Goal: Task Accomplishment & Management: Complete application form

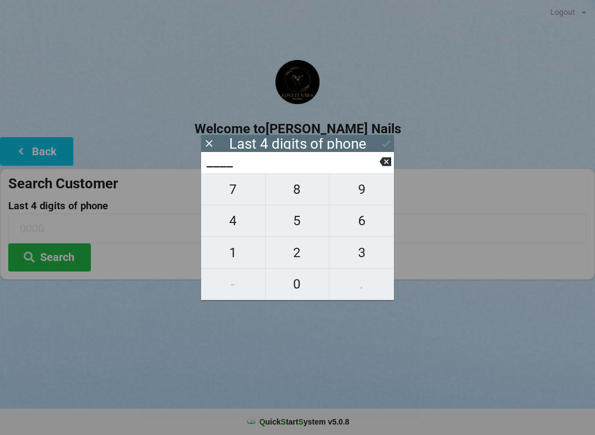
click at [297, 192] on span "8" at bounding box center [298, 189] width 64 height 23
type input "8___"
click at [244, 192] on span "7" at bounding box center [233, 189] width 64 height 23
type input "87__"
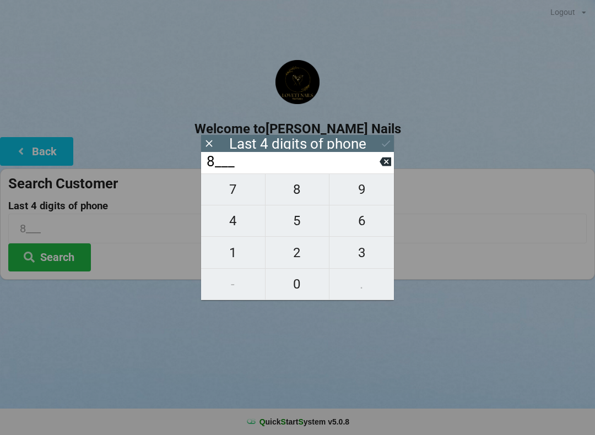
type input "87__"
click at [301, 288] on span "0" at bounding box center [298, 284] width 64 height 23
type input "870_"
click at [300, 195] on span "8" at bounding box center [298, 189] width 64 height 23
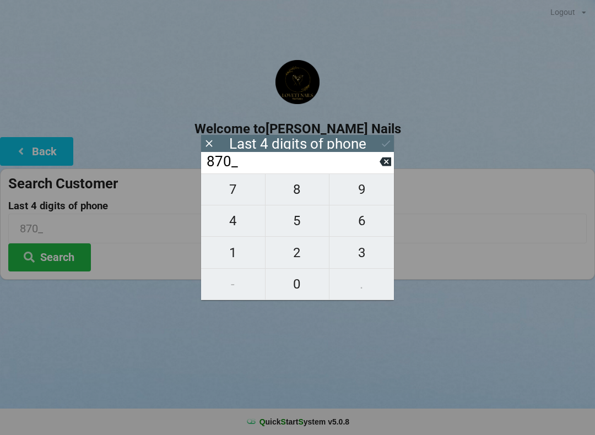
type input "8708"
click at [380, 143] on icon at bounding box center [386, 144] width 12 height 12
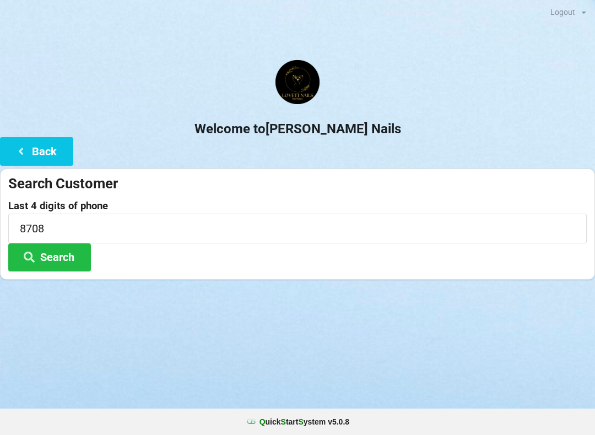
click at [77, 255] on button "Search" at bounding box center [49, 258] width 83 height 28
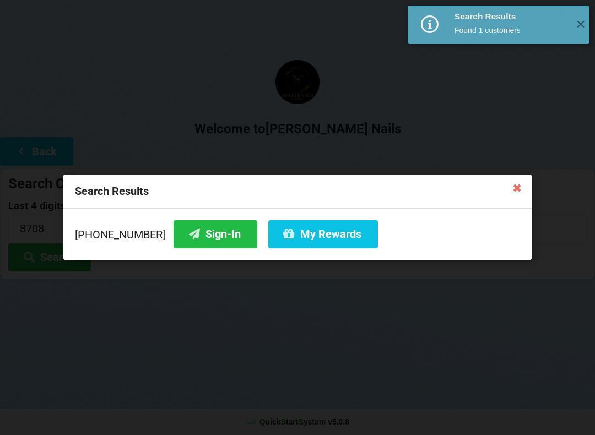
click at [196, 241] on button "Sign-In" at bounding box center [216, 234] width 84 height 28
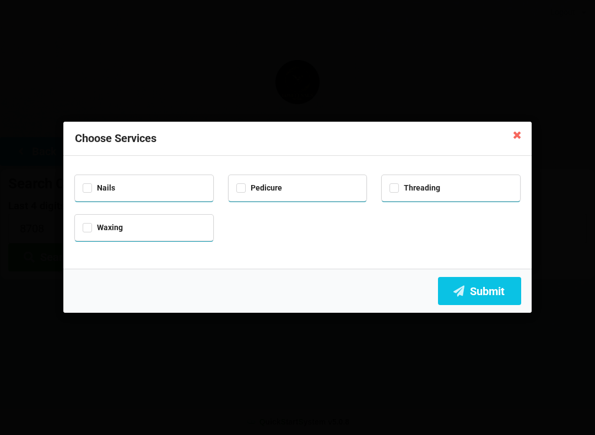
click at [305, 189] on div "Pedicure" at bounding box center [297, 187] width 123 height 13
checkbox input "true"
click at [489, 290] on button "Submit" at bounding box center [479, 291] width 83 height 28
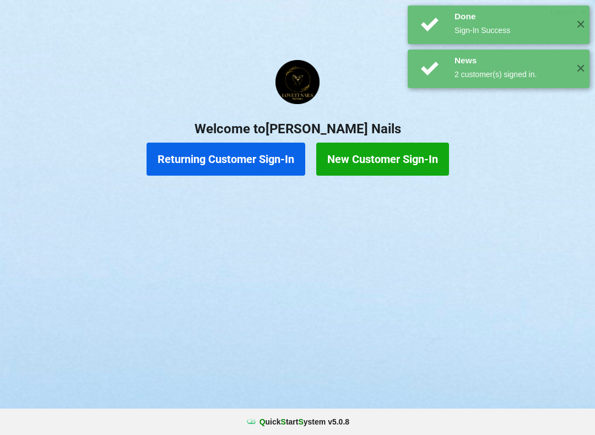
click at [250, 169] on button "Returning Customer Sign-In" at bounding box center [226, 159] width 159 height 33
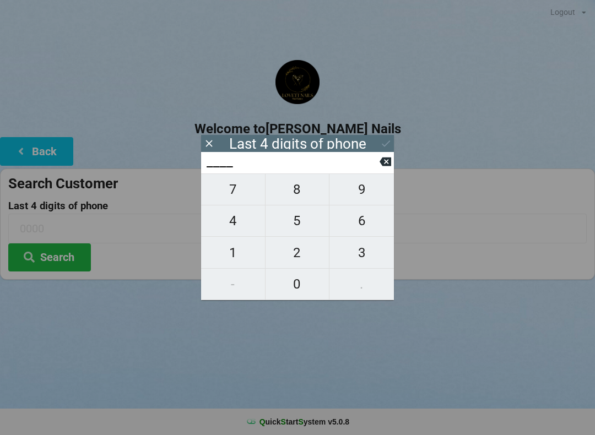
click at [243, 192] on span "7" at bounding box center [233, 189] width 64 height 23
type input "7___"
click at [361, 222] on span "6" at bounding box center [362, 220] width 64 height 23
type input "76__"
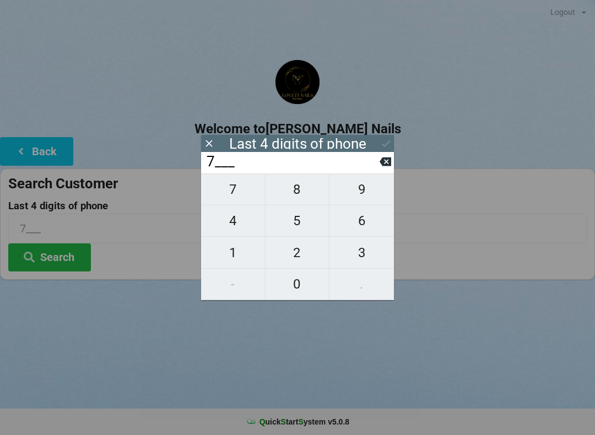
type input "76__"
click at [306, 289] on span "0" at bounding box center [298, 284] width 64 height 23
type input "760_"
click at [305, 256] on span "2" at bounding box center [298, 252] width 64 height 23
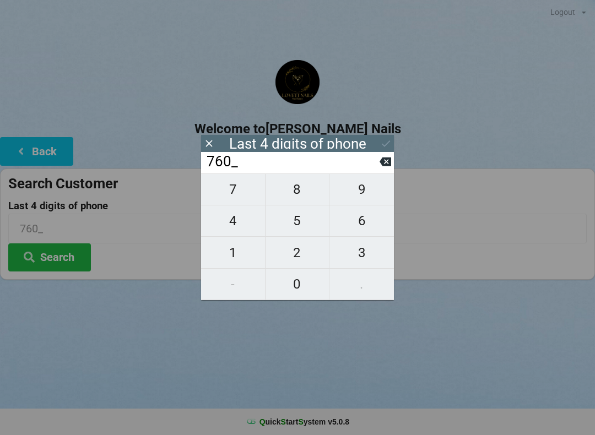
type input "7602"
click at [384, 140] on icon at bounding box center [386, 144] width 12 height 12
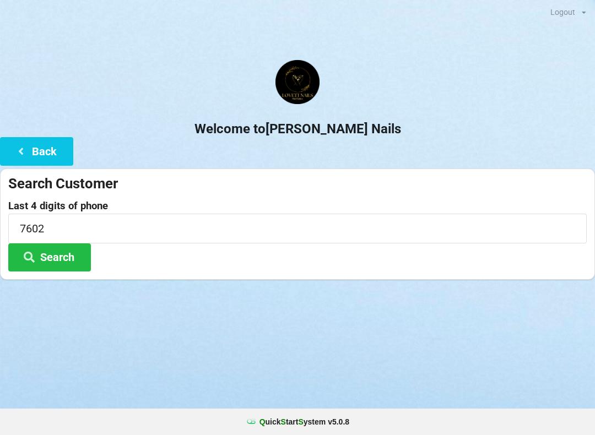
click at [63, 258] on button "Search" at bounding box center [49, 258] width 83 height 28
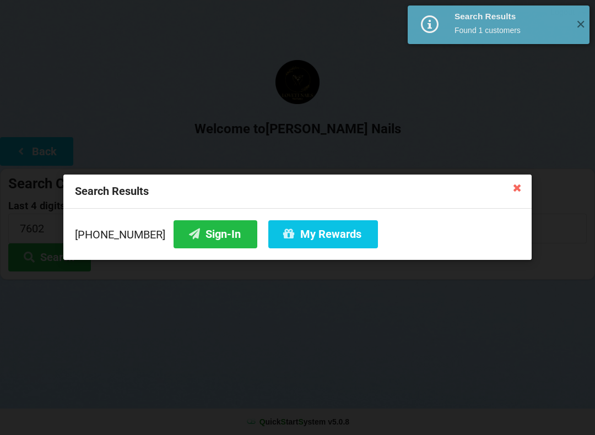
click at [191, 233] on button "Sign-In" at bounding box center [216, 234] width 84 height 28
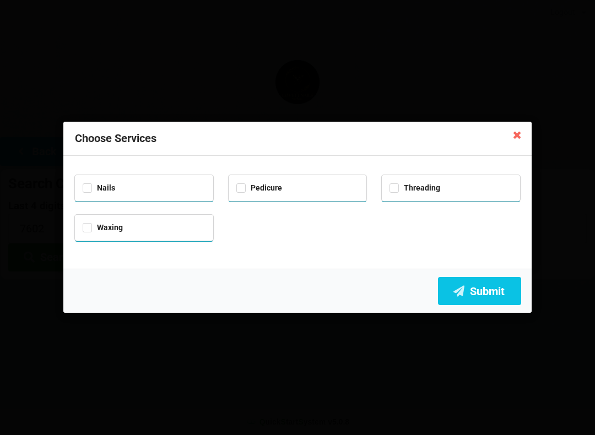
click at [187, 191] on div "Nails" at bounding box center [144, 187] width 123 height 13
checkbox input "true"
click at [469, 280] on button "Submit" at bounding box center [479, 291] width 83 height 28
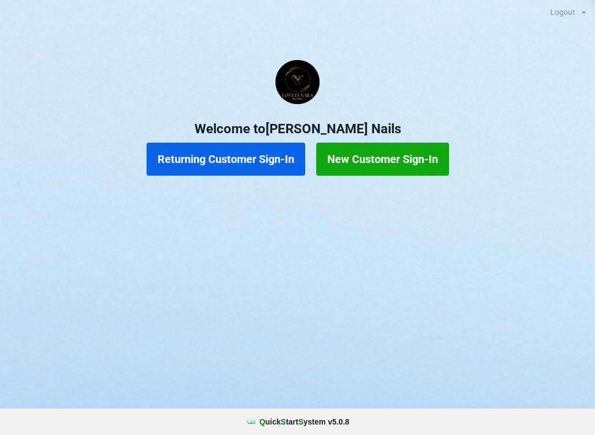
click at [223, 173] on button "Returning Customer Sign-In" at bounding box center [226, 159] width 159 height 33
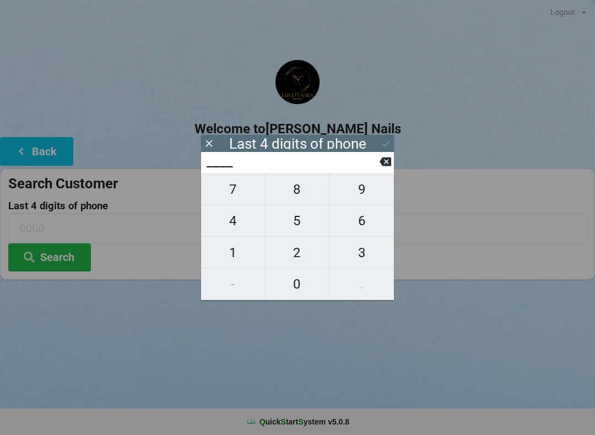
click at [244, 193] on span "7" at bounding box center [233, 189] width 64 height 23
type input "7___"
click at [357, 223] on span "6" at bounding box center [362, 220] width 64 height 23
type input "76__"
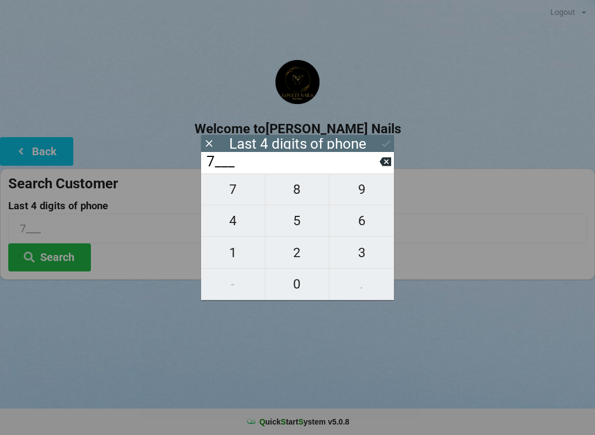
type input "76__"
click at [295, 296] on span "0" at bounding box center [298, 284] width 64 height 23
type input "760_"
click at [302, 257] on span "2" at bounding box center [298, 252] width 64 height 23
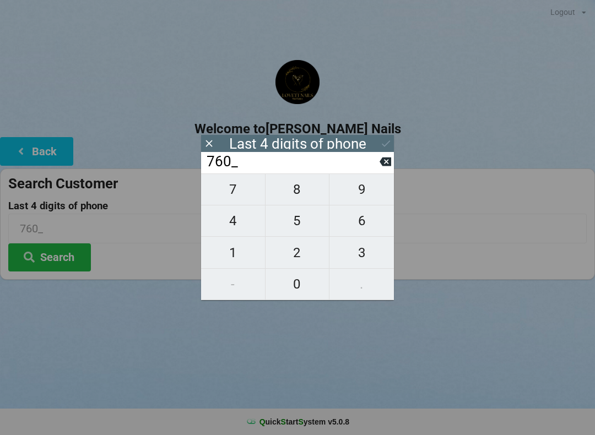
type input "7602"
click at [382, 139] on icon at bounding box center [386, 144] width 12 height 12
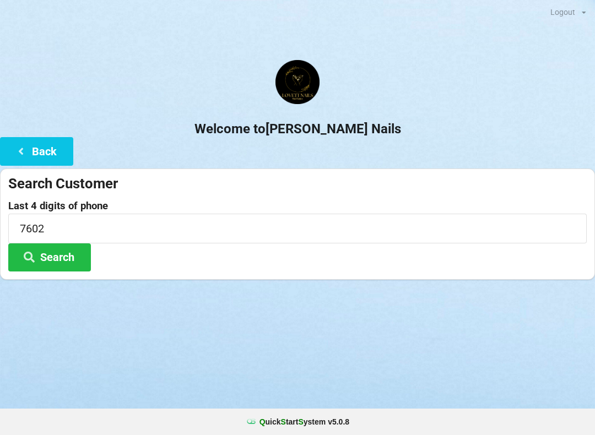
click at [63, 265] on button "Search" at bounding box center [49, 258] width 83 height 28
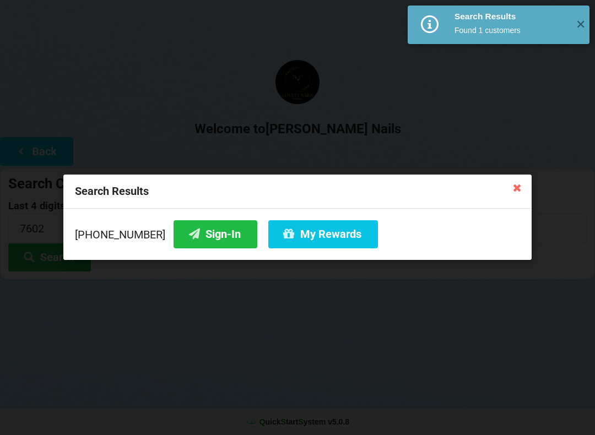
click at [306, 233] on button "My Rewards" at bounding box center [323, 234] width 110 height 28
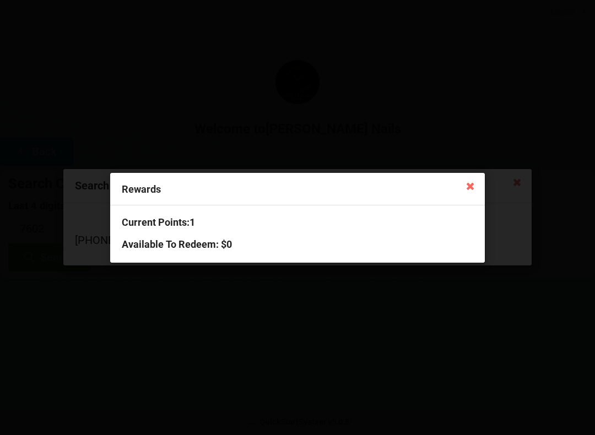
click at [465, 188] on icon at bounding box center [471, 186] width 18 height 18
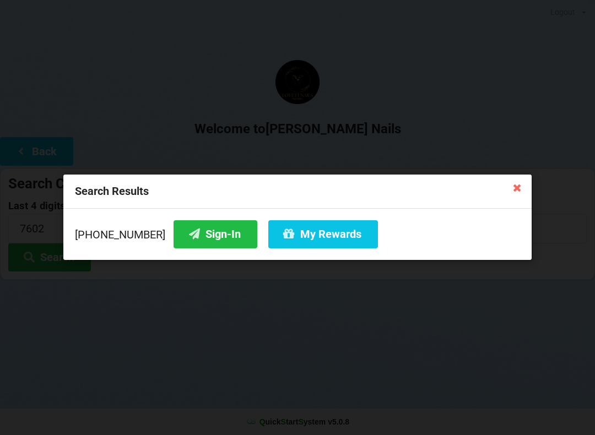
click at [519, 182] on icon at bounding box center [518, 188] width 18 height 18
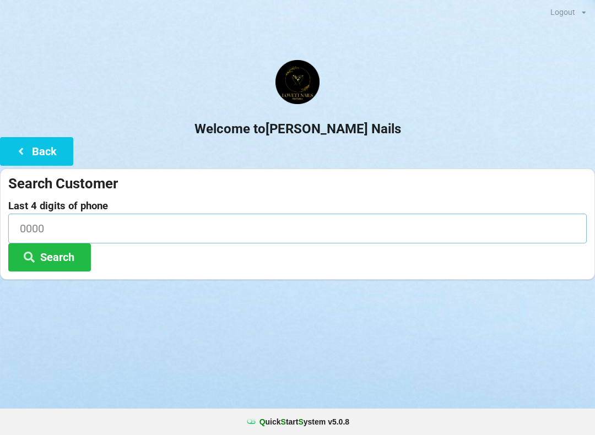
click at [84, 234] on input at bounding box center [297, 228] width 579 height 29
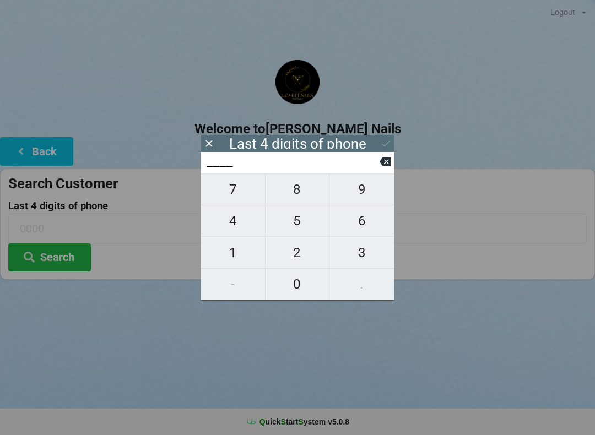
click at [307, 198] on span "8" at bounding box center [298, 189] width 64 height 23
type input "8___"
click at [248, 194] on span "7" at bounding box center [233, 189] width 64 height 23
type input "87__"
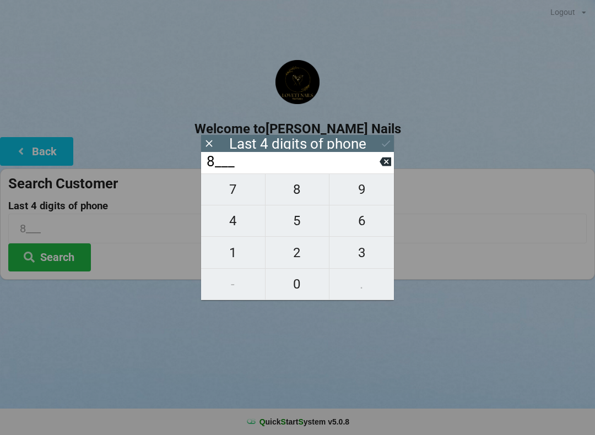
type input "87__"
click at [289, 283] on span "0" at bounding box center [298, 284] width 64 height 23
type input "870_"
click at [293, 199] on span "8" at bounding box center [298, 189] width 64 height 23
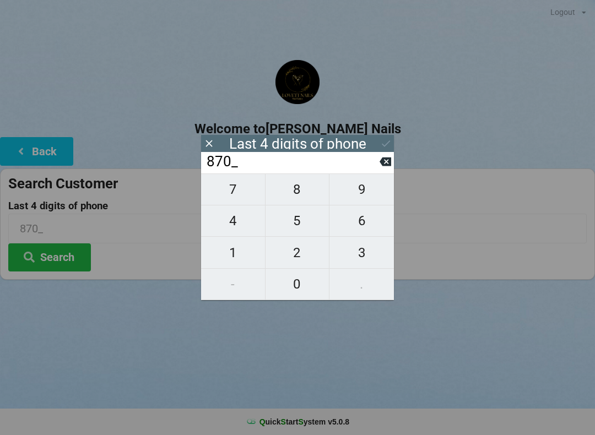
type input "8708"
click at [386, 139] on icon at bounding box center [386, 144] width 12 height 12
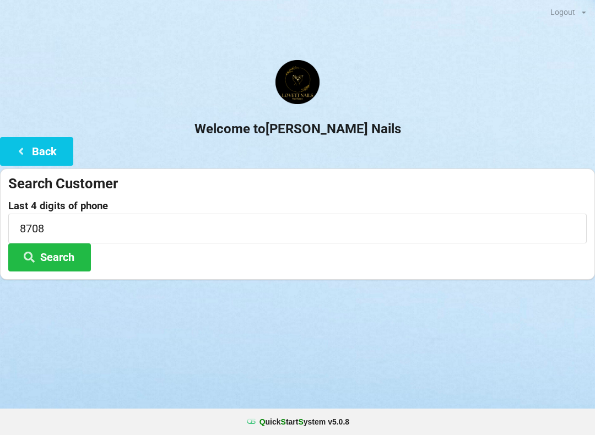
click at [80, 260] on button "Search" at bounding box center [49, 258] width 83 height 28
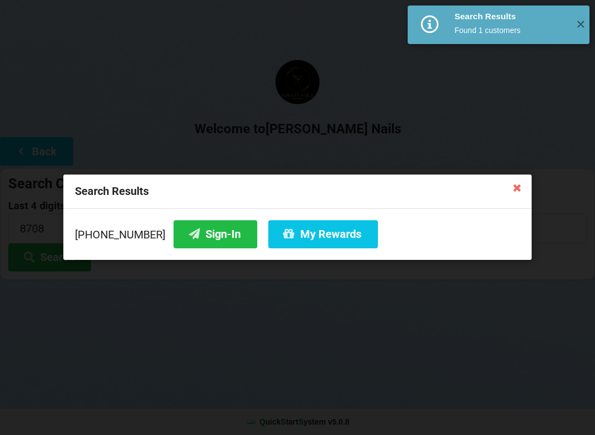
click at [306, 234] on button "My Rewards" at bounding box center [323, 234] width 110 height 28
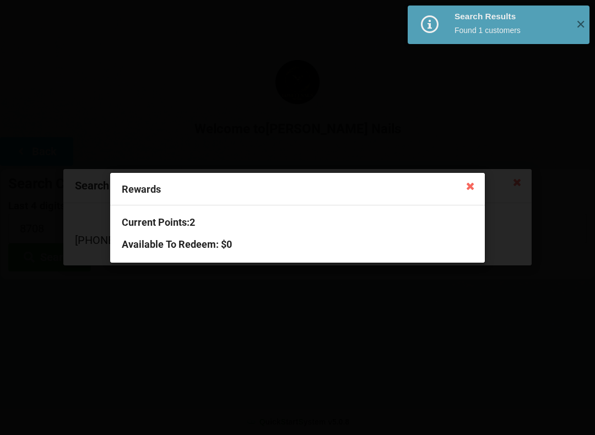
click at [465, 187] on icon at bounding box center [471, 186] width 18 height 18
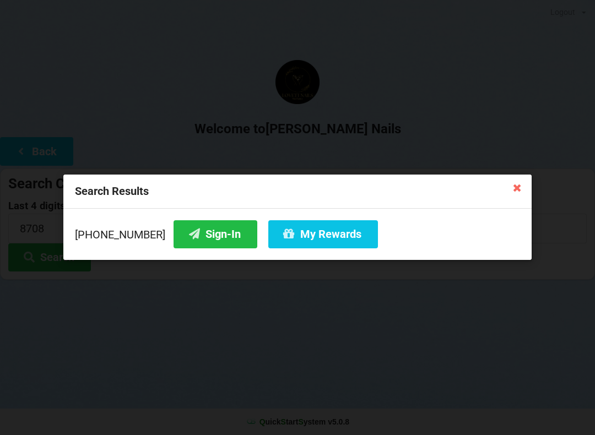
click at [513, 180] on icon at bounding box center [518, 188] width 18 height 18
